Goal: Use online tool/utility: Use online tool/utility

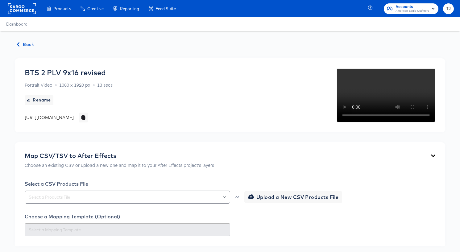
click at [30, 43] on span "Back" at bounding box center [25, 45] width 17 height 8
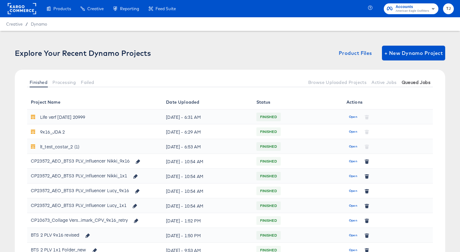
click at [409, 82] on span "Queued Jobs" at bounding box center [415, 82] width 29 height 5
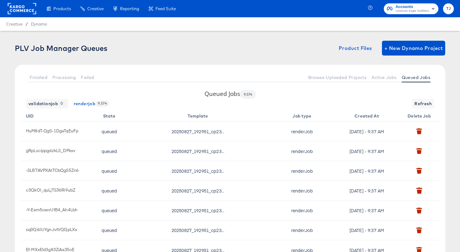
click at [23, 9] on rect at bounding box center [22, 8] width 28 height 11
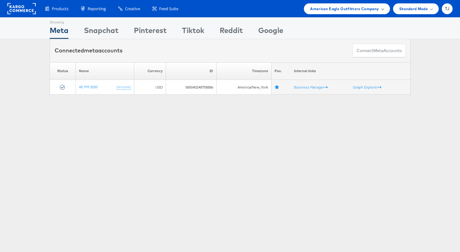
click at [377, 8] on span "American Eagle Outfitters Company" at bounding box center [344, 9] width 69 height 6
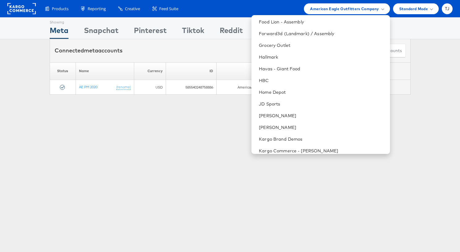
scroll to position [295, 0]
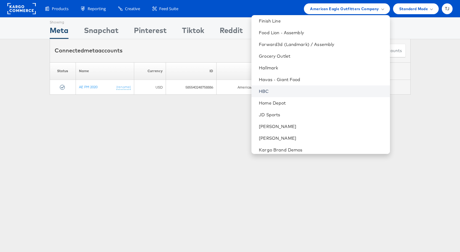
click at [307, 92] on link "HBC" at bounding box center [322, 91] width 126 height 6
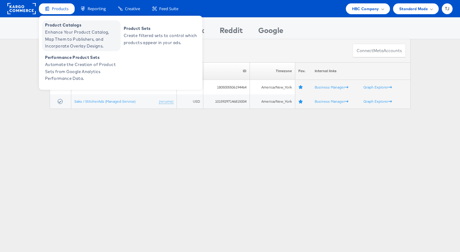
click at [58, 33] on span "Enhance Your Product Catalog, Map Them to Publishers, and Incorporate Overlay D…" at bounding box center [82, 39] width 74 height 21
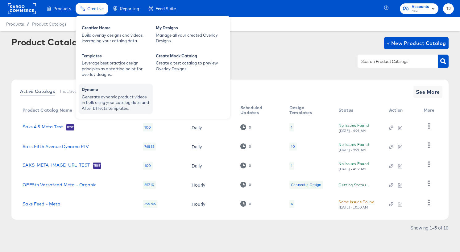
click at [101, 99] on div "Generate dynamic product videos in bulk using your catalog data and After Effec…" at bounding box center [116, 102] width 68 height 17
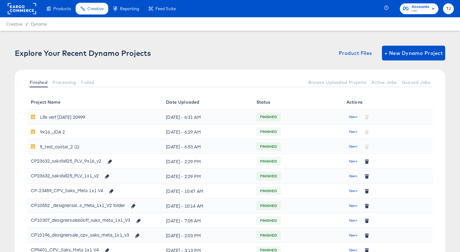
click at [353, 162] on span "Open" at bounding box center [353, 162] width 8 height 6
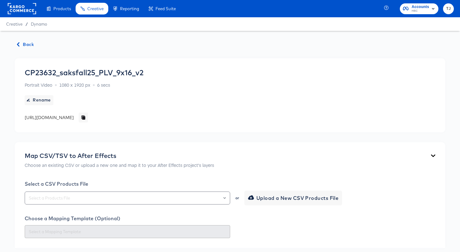
click at [24, 43] on span "Back" at bounding box center [25, 45] width 17 height 8
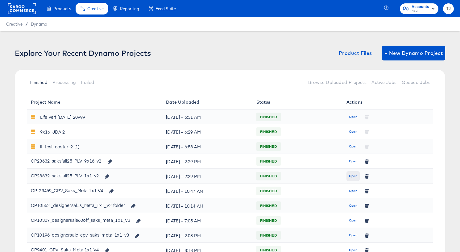
click at [350, 175] on span "Open" at bounding box center [353, 176] width 8 height 6
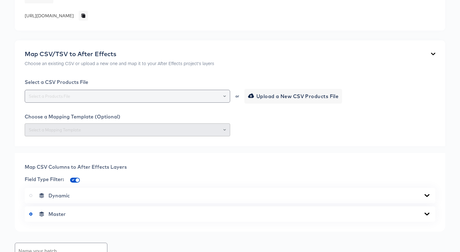
scroll to position [101, 0]
click at [224, 96] on icon "Open" at bounding box center [224, 96] width 2 height 2
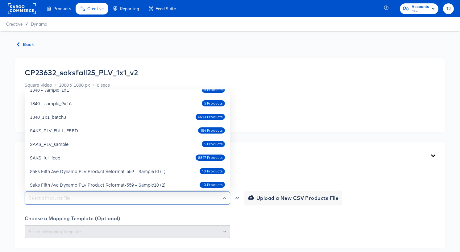
scroll to position [0, 0]
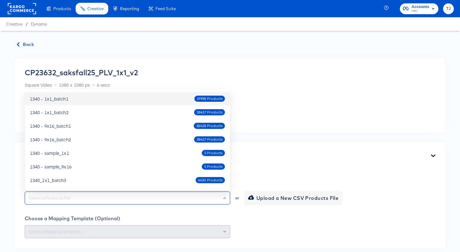
click at [149, 102] on div "1340 - 1x1_batch1 31998 Products" at bounding box center [127, 99] width 195 height 10
type input "1340 - 1x1_batch1"
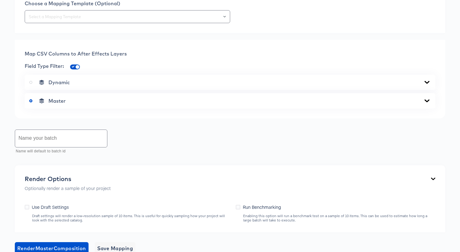
scroll to position [216, 0]
click at [424, 99] on icon at bounding box center [426, 100] width 7 height 5
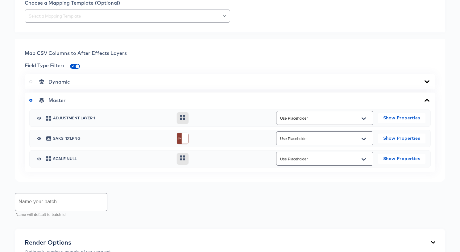
click at [364, 139] on icon "Open" at bounding box center [363, 139] width 4 height 5
click at [399, 203] on div "Name your batch Name will default to batch id" at bounding box center [230, 205] width 430 height 27
click at [425, 81] on icon at bounding box center [426, 81] width 5 height 3
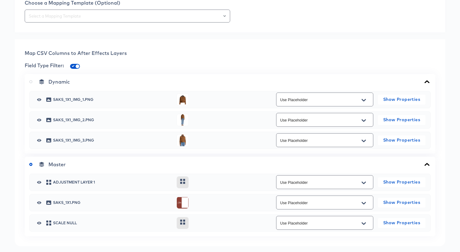
click at [366, 100] on button "Open" at bounding box center [363, 100] width 9 height 10
click at [351, 121] on li "image_1" at bounding box center [324, 125] width 97 height 10
type input "image_1"
click at [363, 120] on icon "Open" at bounding box center [363, 120] width 4 height 5
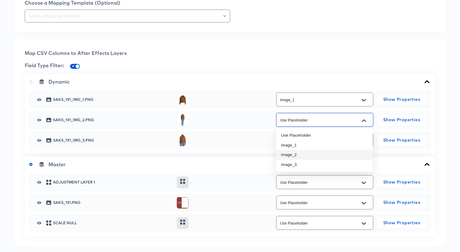
click at [342, 151] on li "image_2" at bounding box center [324, 155] width 97 height 10
type input "image_2"
drag, startPoint x: 364, startPoint y: 141, endPoint x: 362, endPoint y: 144, distance: 4.1
click at [364, 141] on icon "Open" at bounding box center [363, 140] width 4 height 2
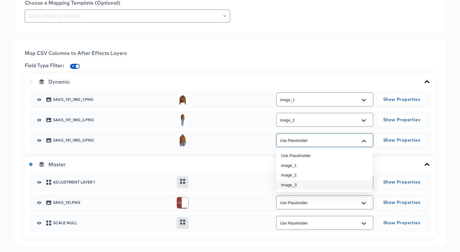
click at [333, 185] on li "image_3" at bounding box center [324, 185] width 97 height 10
type input "image_3"
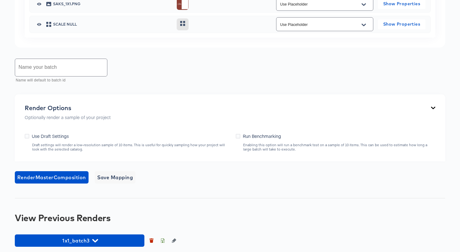
scroll to position [437, 0]
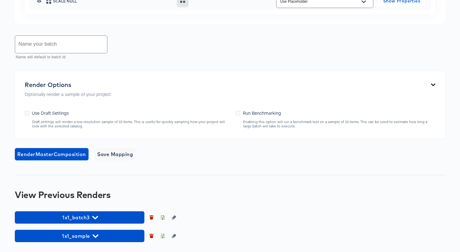
click at [73, 48] on input "text" at bounding box center [61, 44] width 92 height 17
drag, startPoint x: 36, startPoint y: 45, endPoint x: 67, endPoint y: 56, distance: 32.2
click at [36, 45] on input "1x1_barch1" at bounding box center [61, 44] width 92 height 17
type input "1x1_batch1"
click at [74, 154] on span "Render Master Composition" at bounding box center [51, 154] width 69 height 9
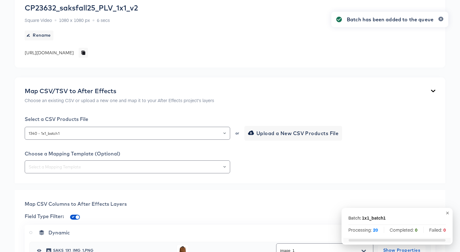
scroll to position [0, 0]
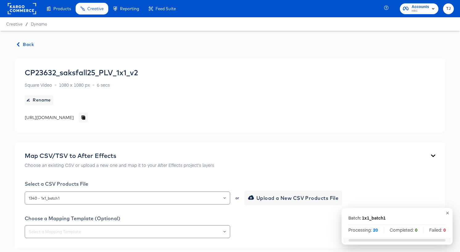
click at [23, 45] on span "Back" at bounding box center [25, 45] width 17 height 8
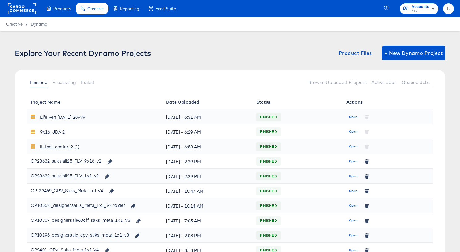
drag, startPoint x: 20, startPoint y: 9, endPoint x: 46, endPoint y: 10, distance: 25.4
click at [21, 9] on rect at bounding box center [22, 8] width 28 height 11
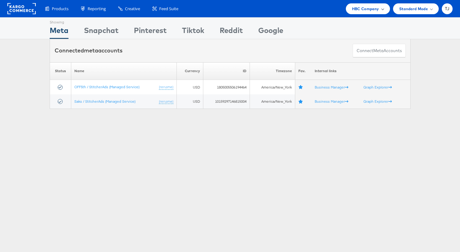
click at [378, 11] on span "HBC Company" at bounding box center [365, 9] width 27 height 6
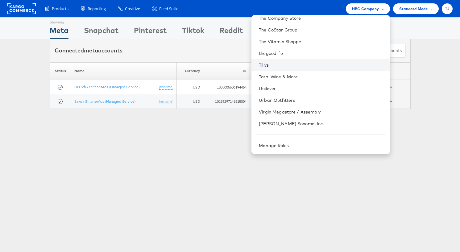
scroll to position [841, 0]
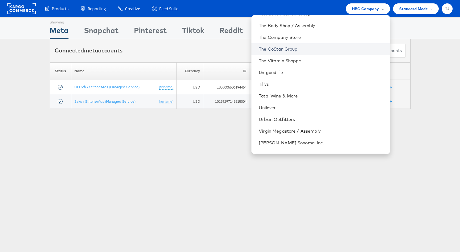
click at [331, 50] on link "The CoStar Group" at bounding box center [322, 49] width 126 height 6
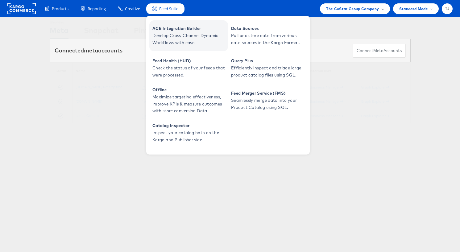
click at [171, 37] on span "Develop Cross-Channel Dynamic Workflows with ease." at bounding box center [189, 39] width 74 height 14
